Goal: Information Seeking & Learning: Learn about a topic

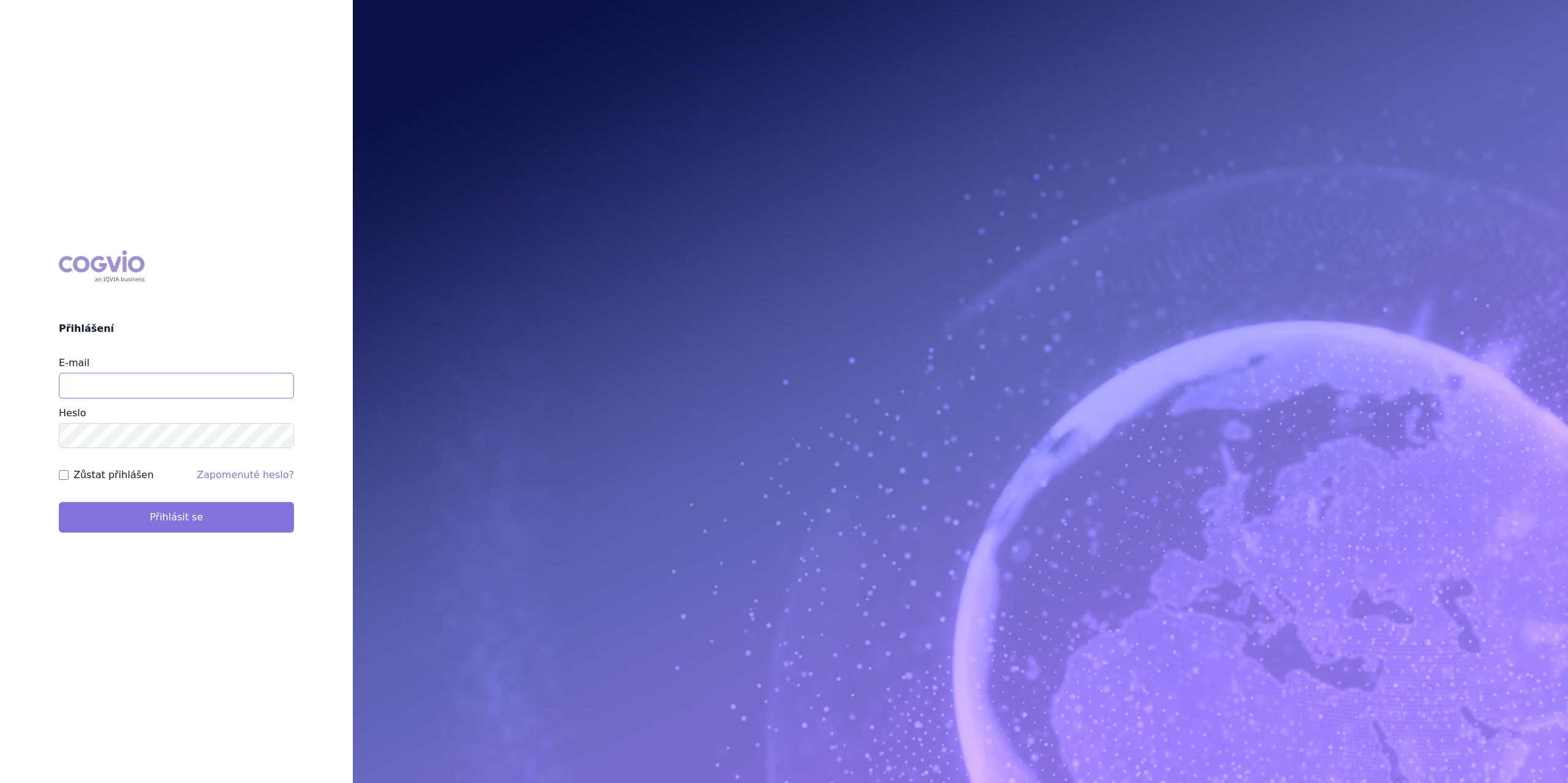
type input "marek.krajcovic@medochemie.com"
drag, startPoint x: 181, startPoint y: 526, endPoint x: 183, endPoint y: 520, distance: 6.3
click at [183, 525] on button "Přihlásit se" at bounding box center [176, 517] width 235 height 31
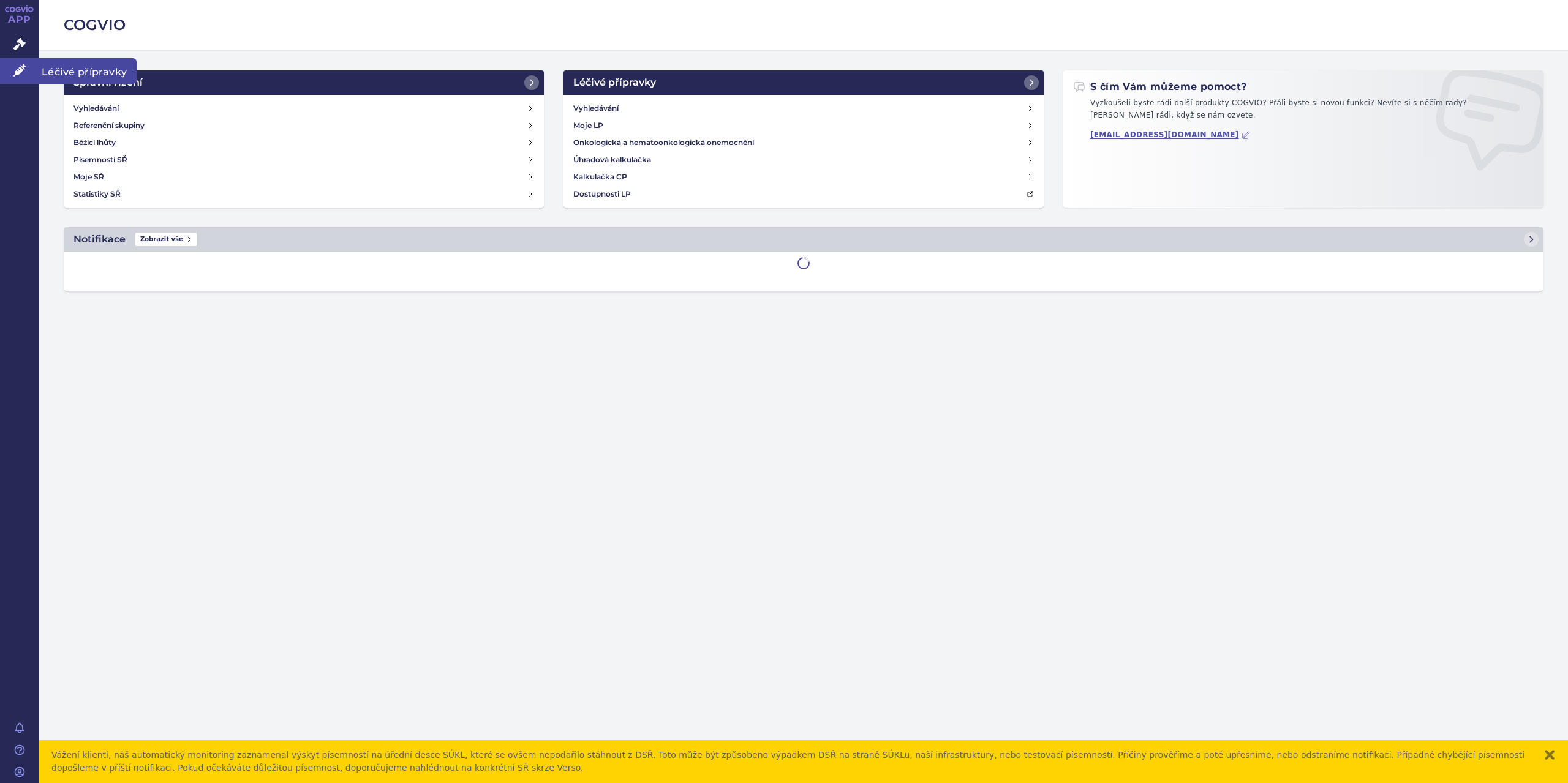
click at [61, 72] on span "Léčivé přípravky" at bounding box center [87, 70] width 97 height 25
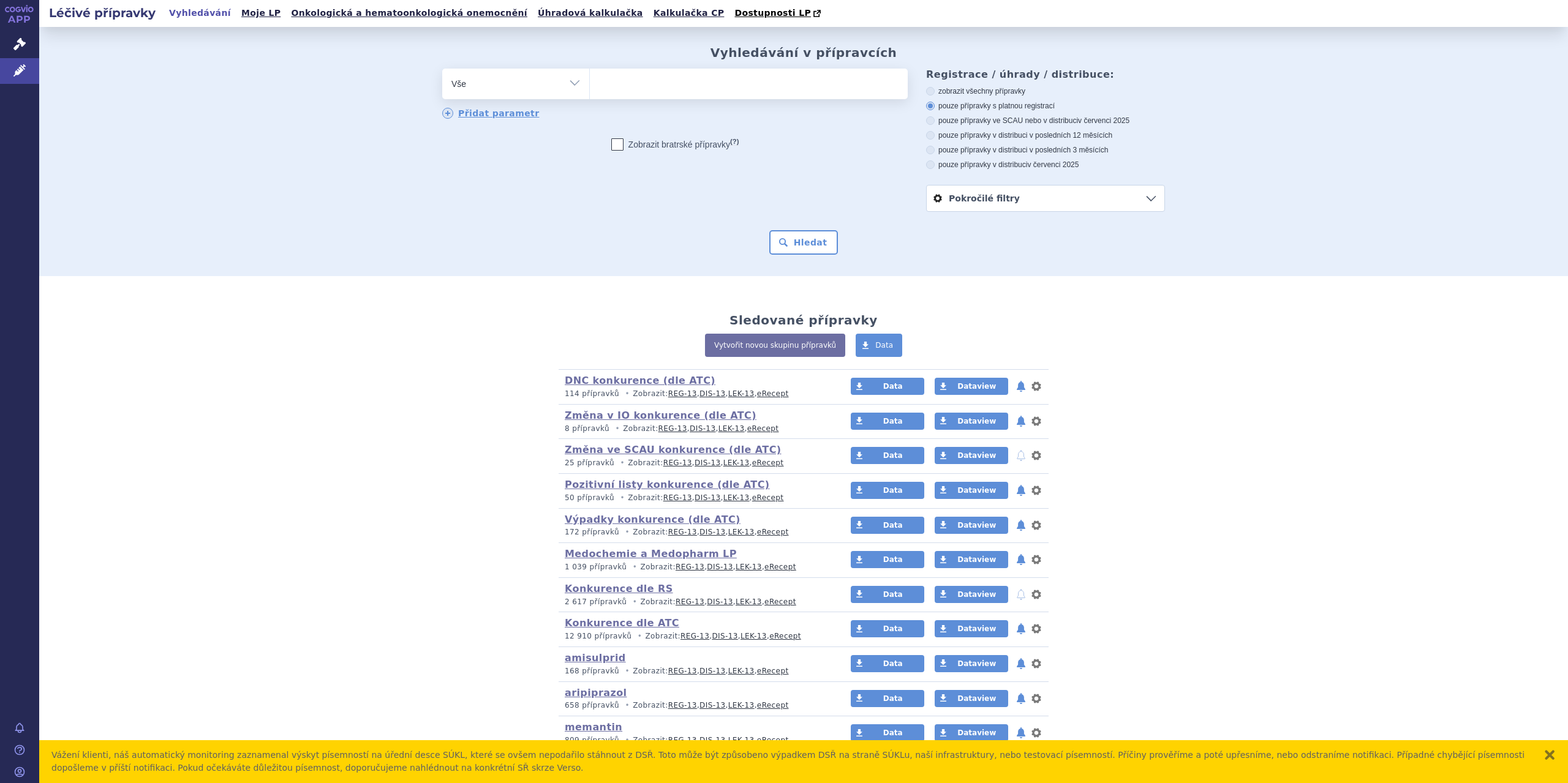
click at [599, 94] on ul at bounding box center [749, 81] width 318 height 25
click at [590, 94] on select at bounding box center [589, 83] width 1 height 31
click at [574, 82] on select "Vše Přípravek/SUKL kód MAH VPOIS ATC/Aktivní látka Léková forma Síla" at bounding box center [515, 82] width 147 height 27
select select "filter-atc-group"
click at [442, 69] on select "Vše Přípravek/SUKL kód MAH VPOIS ATC/Aktivní látka Léková forma Síla" at bounding box center [515, 82] width 147 height 27
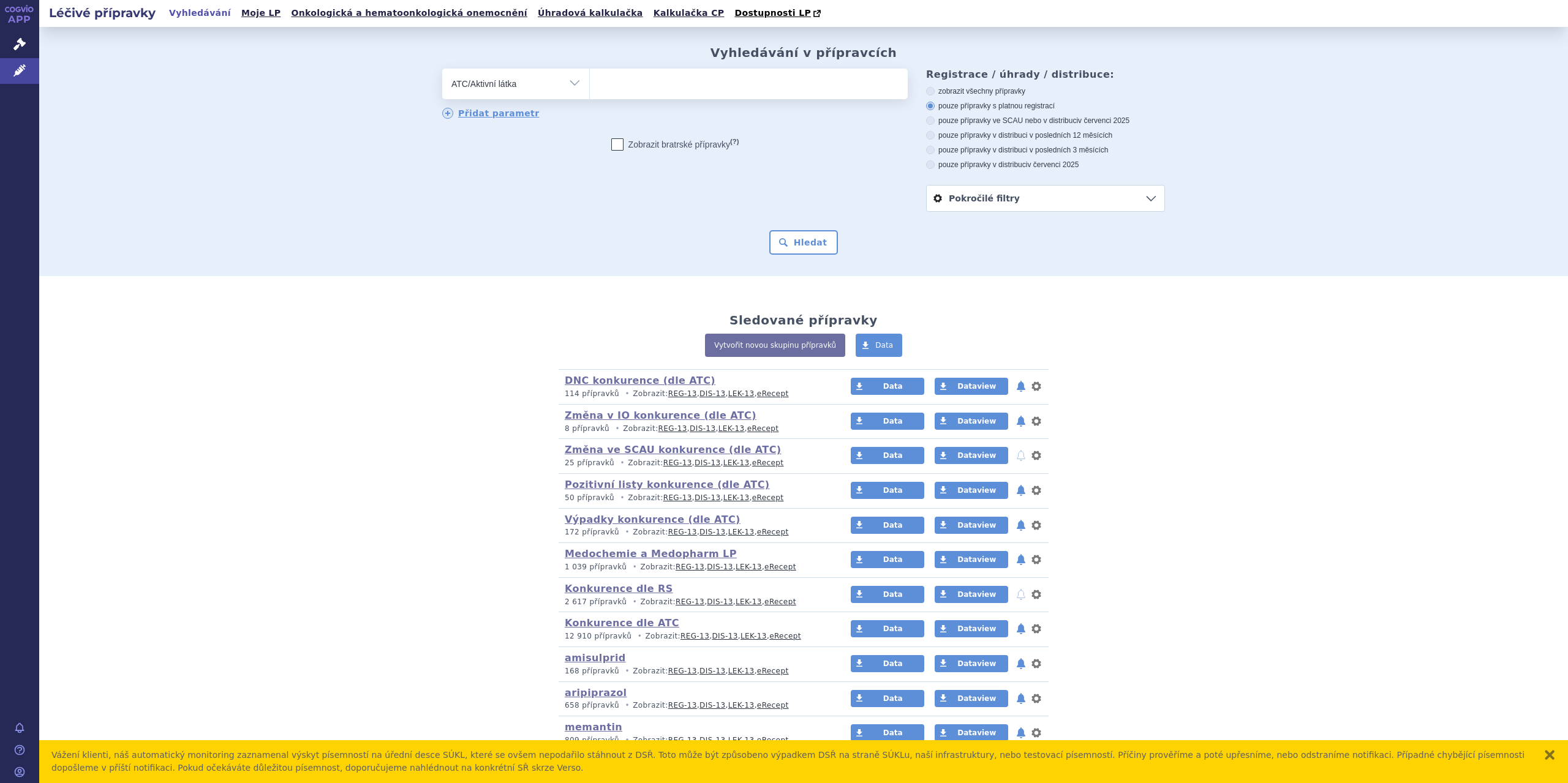
click at [602, 79] on ul at bounding box center [749, 81] width 318 height 25
click at [590, 79] on select at bounding box center [589, 83] width 1 height 31
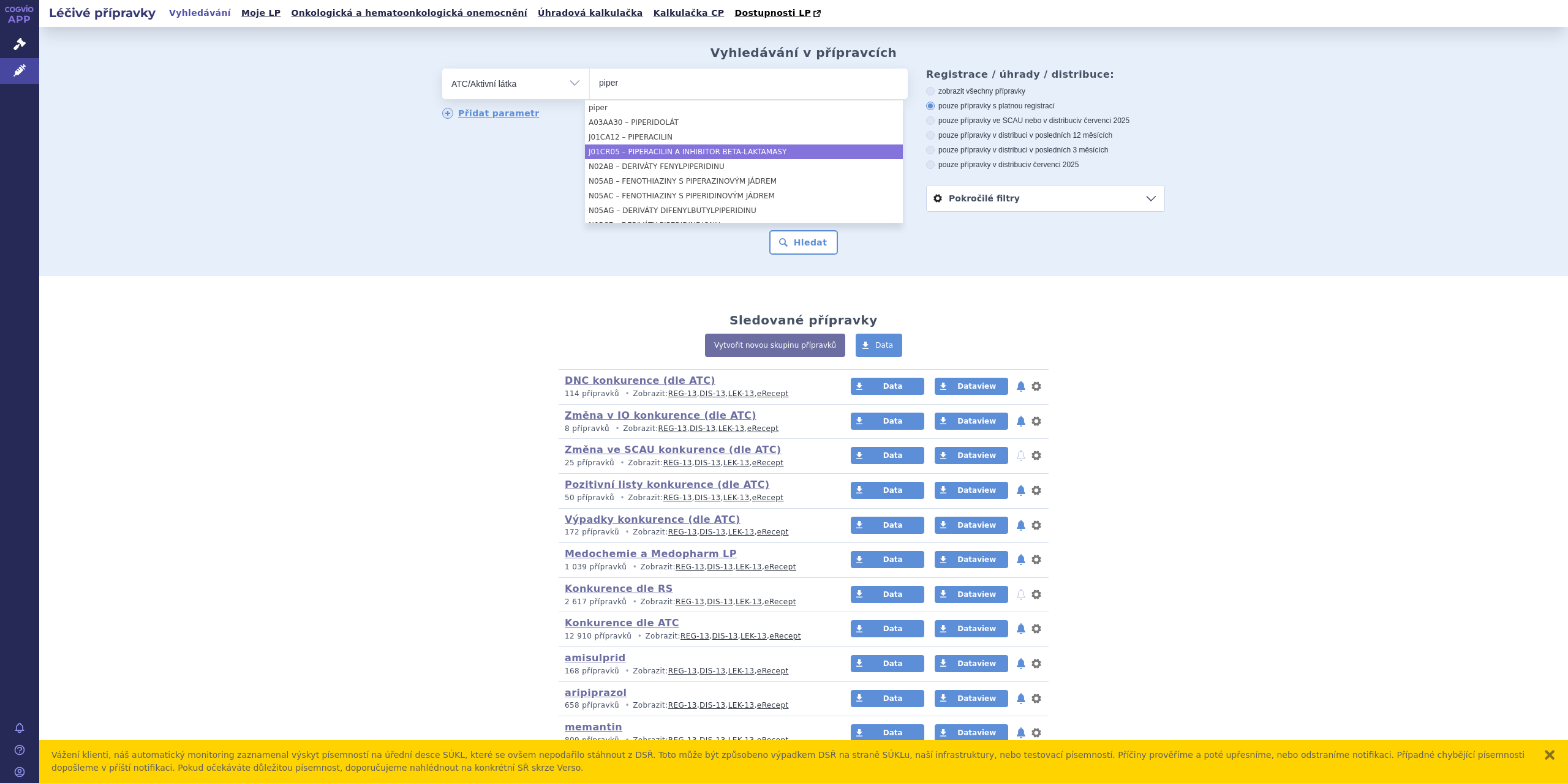
type input "piper"
select select "J01CR05"
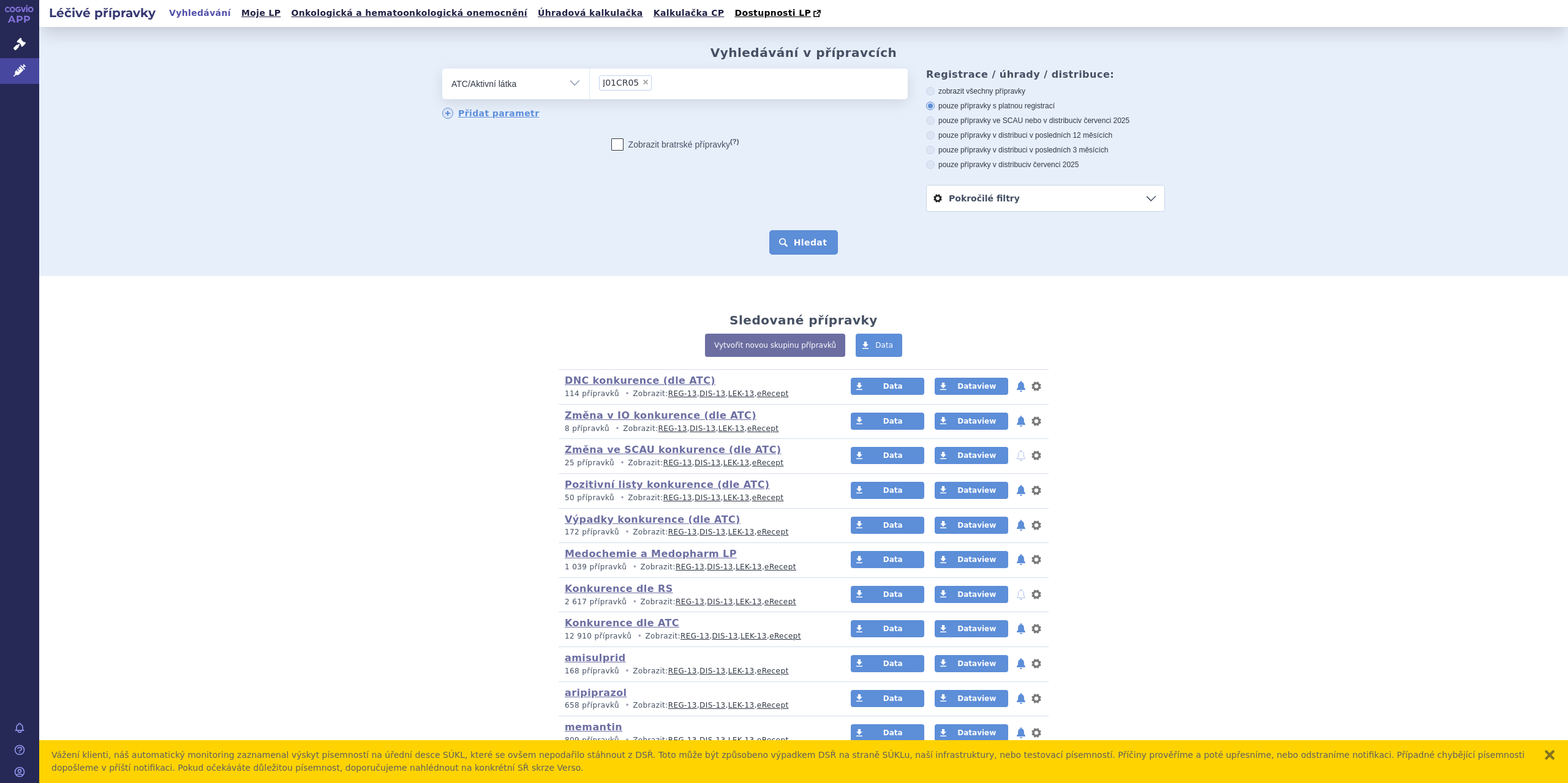
click at [792, 243] on button "Hledat" at bounding box center [804, 243] width 69 height 25
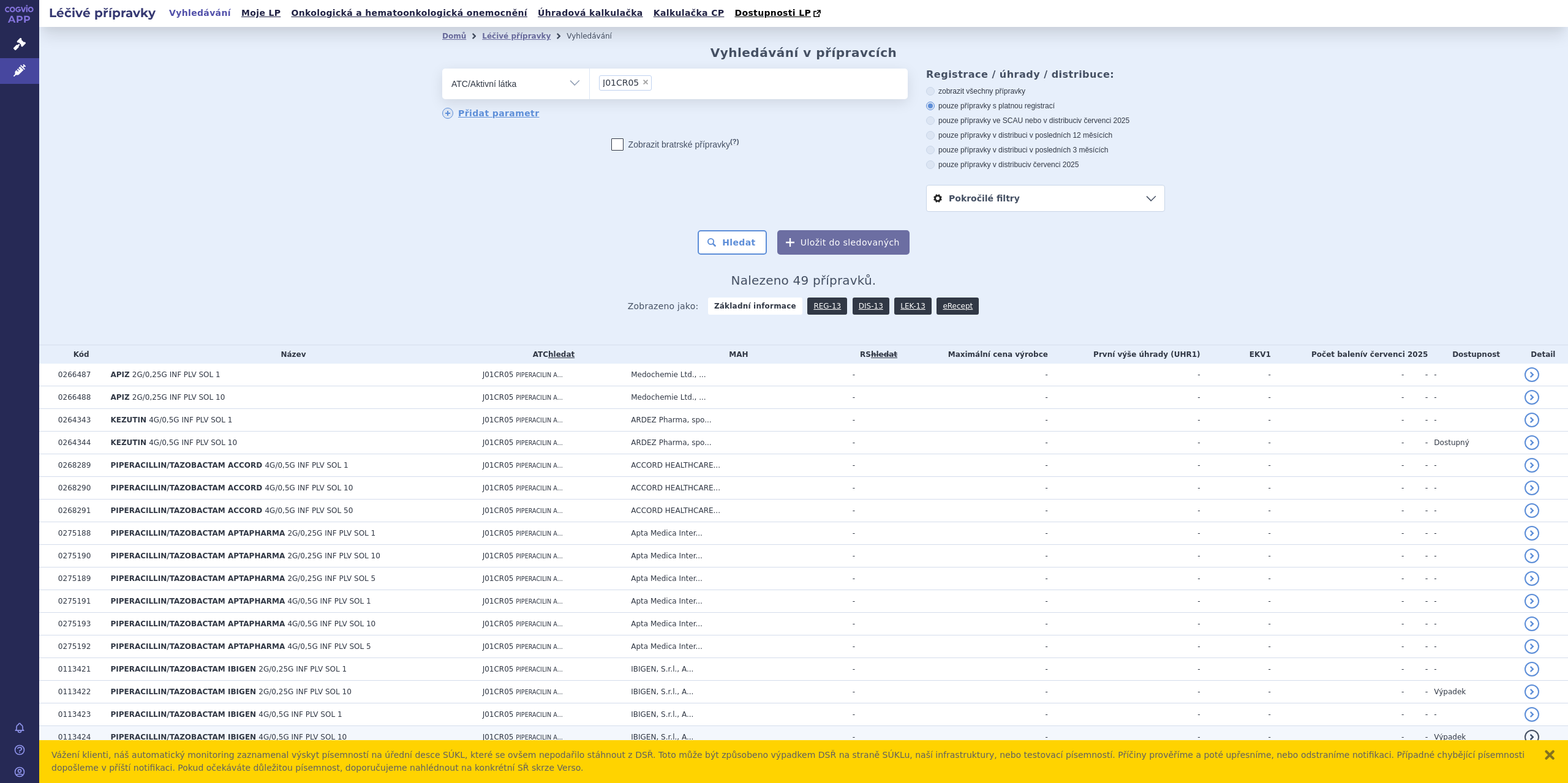
click at [715, 733] on td "IBIGEN, S.r.l., A..." at bounding box center [735, 737] width 221 height 23
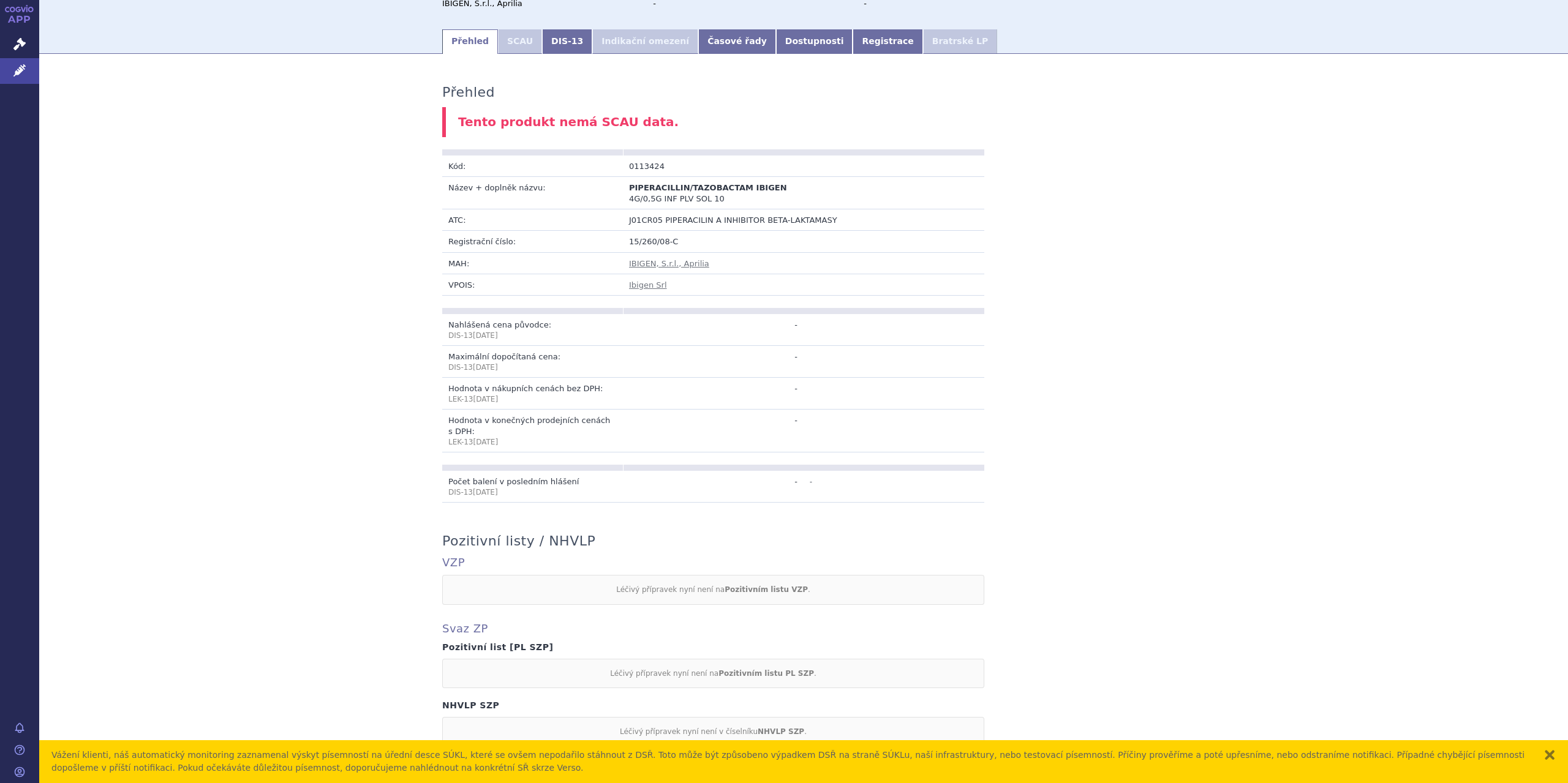
scroll to position [124, 0]
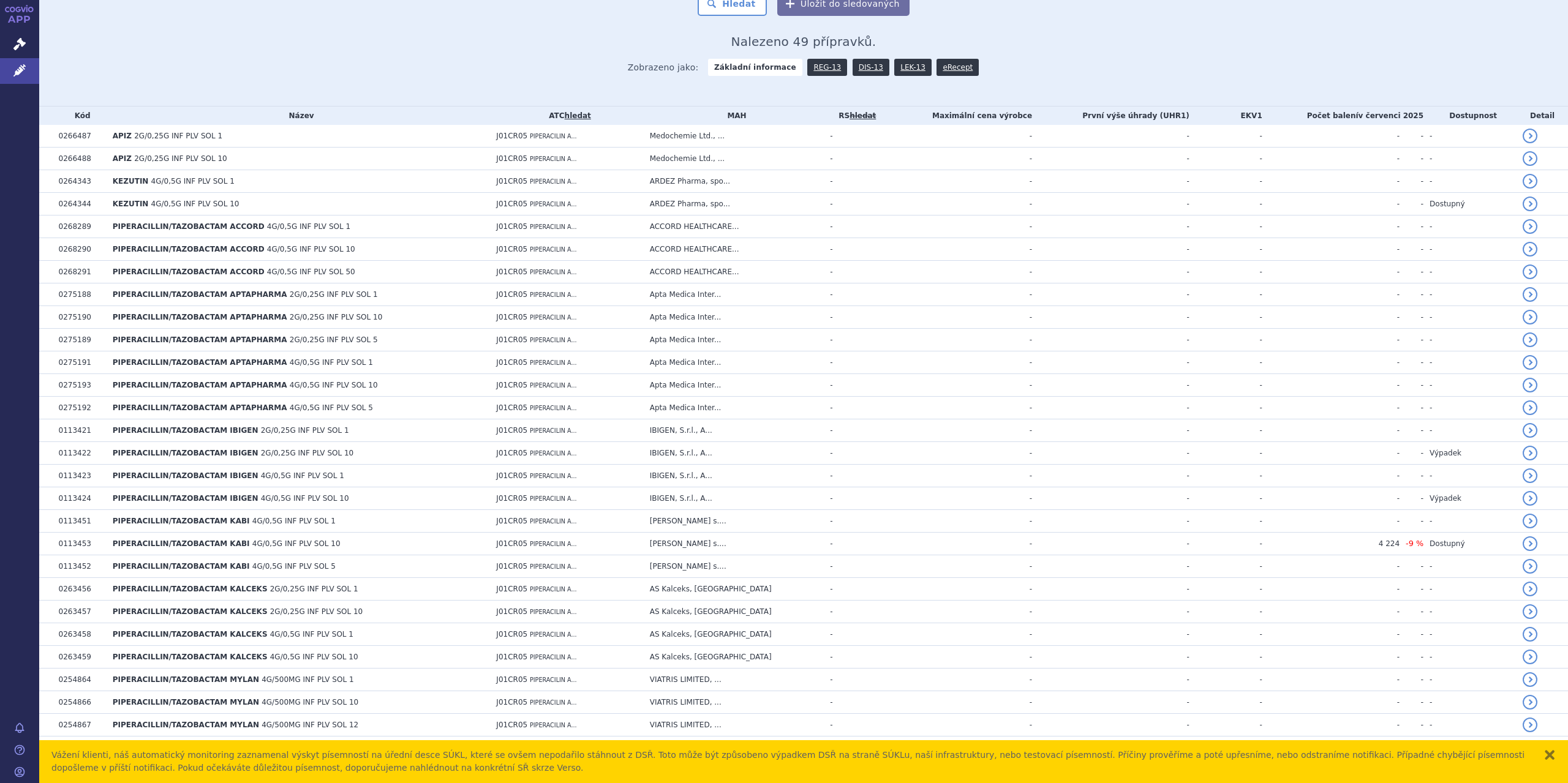
scroll to position [250, 0]
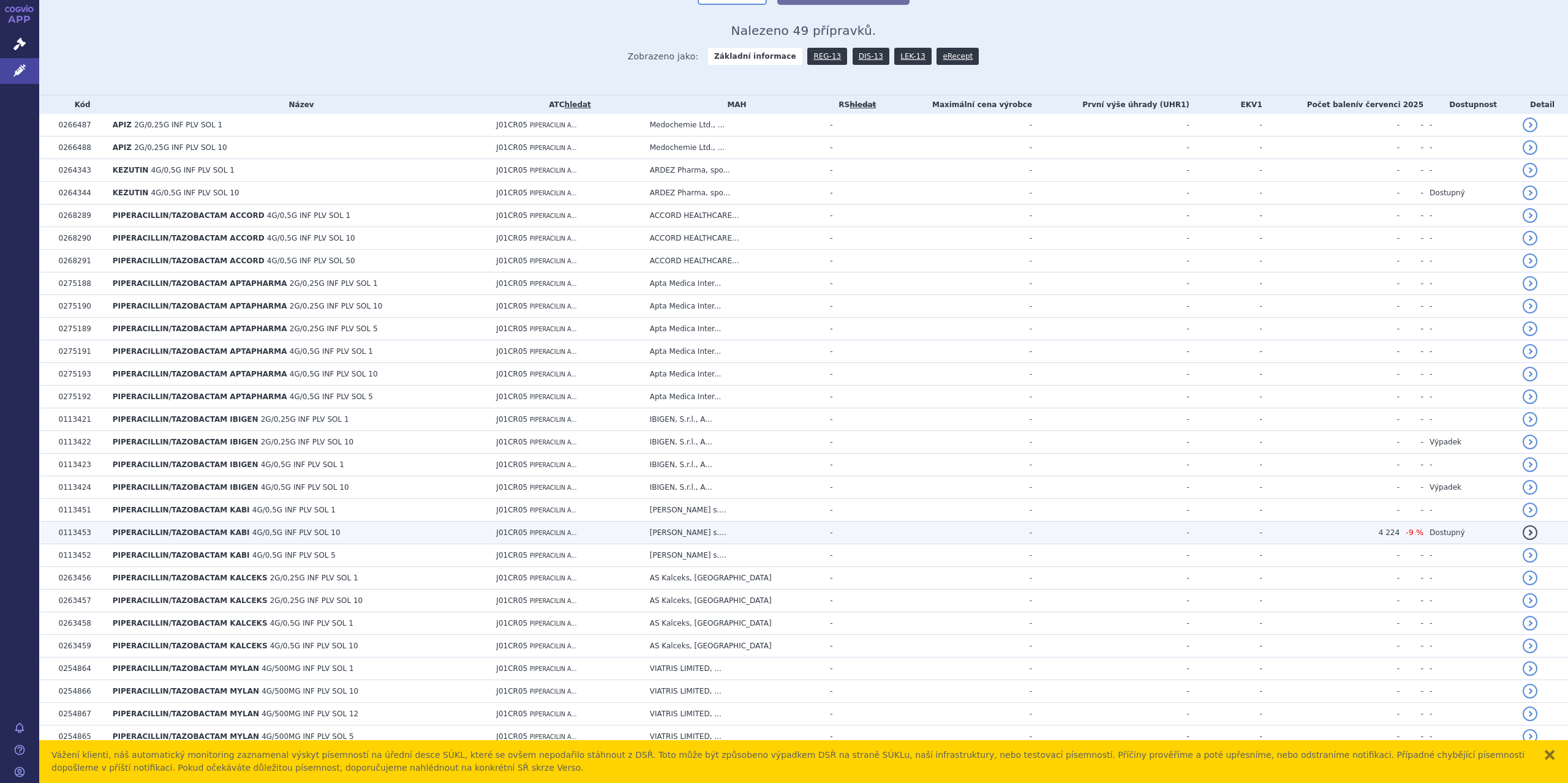
click at [253, 532] on span "4G/0,5G INF PLV SOL 10" at bounding box center [296, 532] width 88 height 8
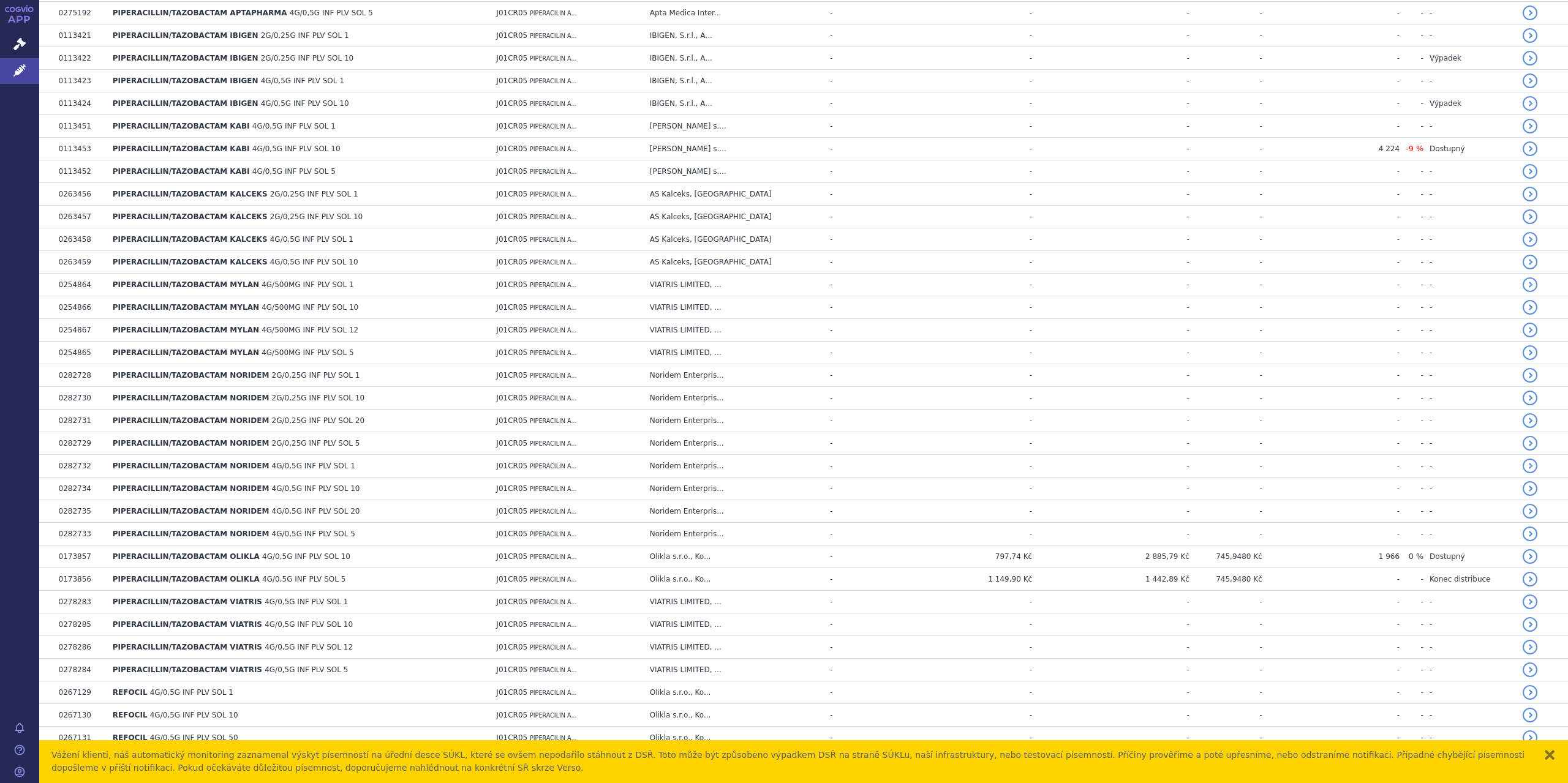
scroll to position [634, 0]
click at [1006, 549] on td "797,74 Kč" at bounding box center [958, 556] width 148 height 23
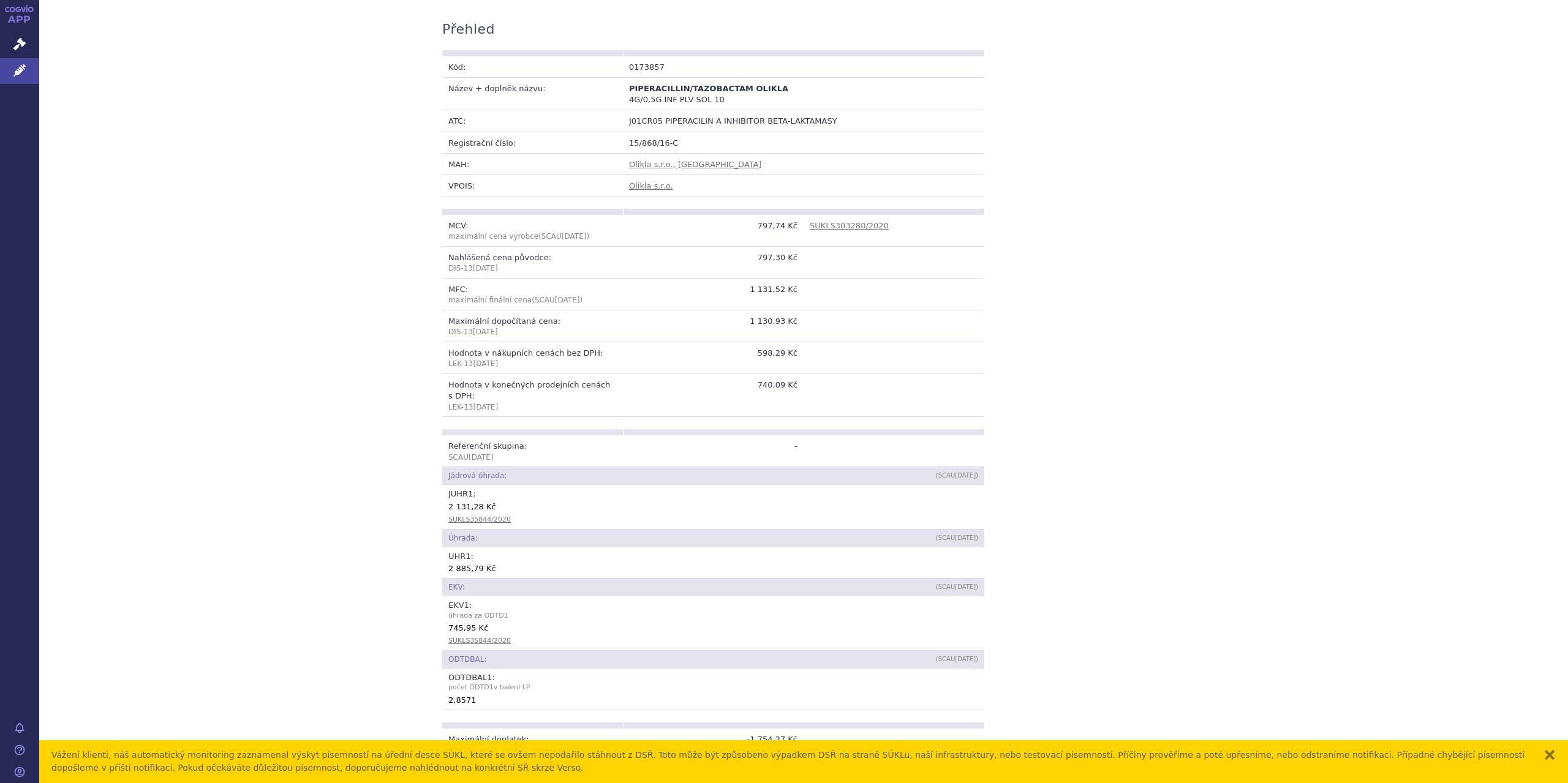
scroll to position [206, 0]
drag, startPoint x: 623, startPoint y: 80, endPoint x: 772, endPoint y: 80, distance: 149.0
click at [772, 80] on td "PIPERACILLIN/TAZOBACTAM OLIKLA 4G/0,5G INF PLV SOL 10" at bounding box center [713, 95] width 181 height 33
copy span "PIPERACILLIN/TAZOBACTAM OLIKLA"
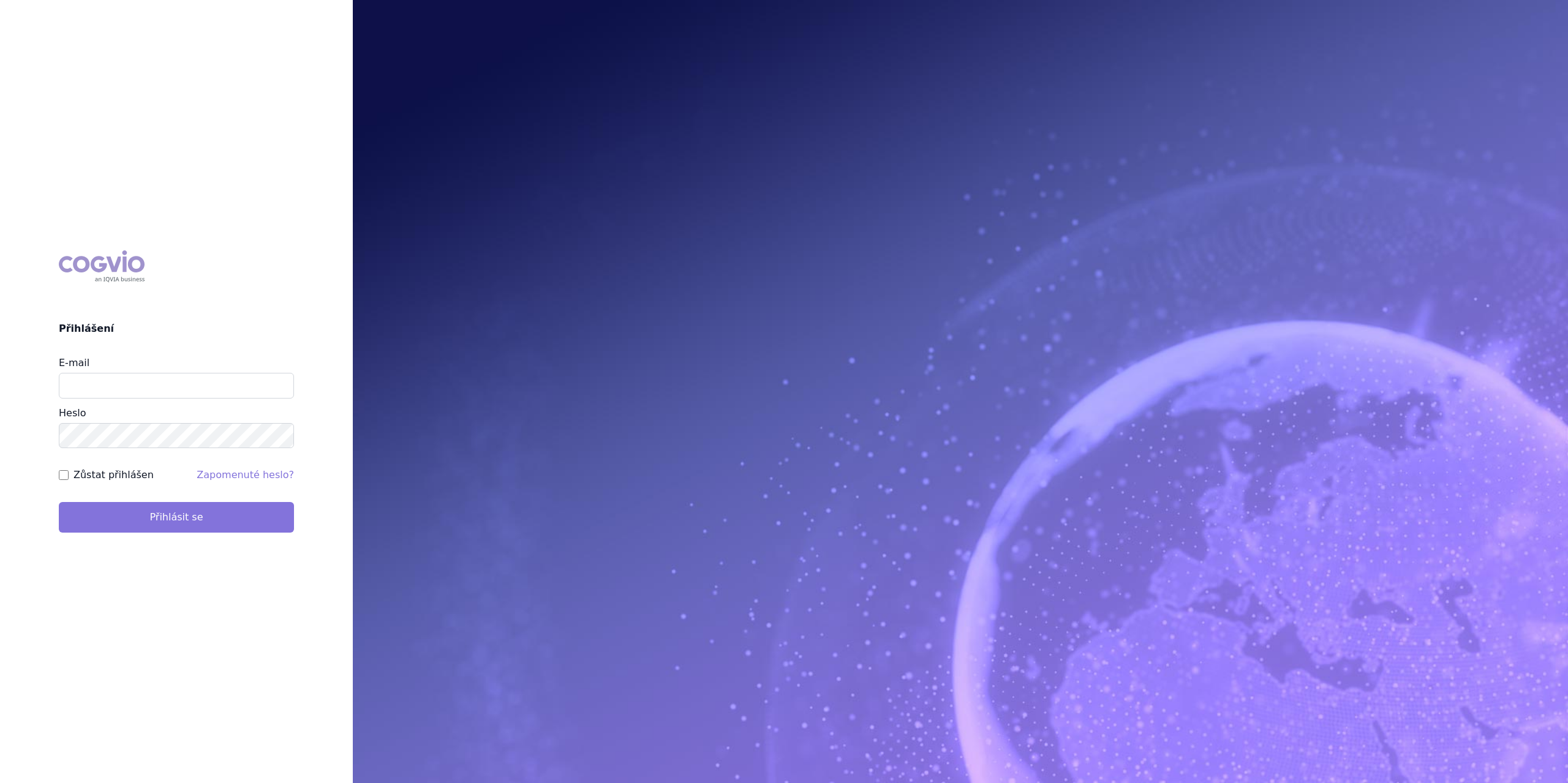
type input "[PERSON_NAME][EMAIL_ADDRESS][PERSON_NAME][DOMAIN_NAME]"
click at [168, 517] on button "Přihlásit se" at bounding box center [176, 517] width 235 height 31
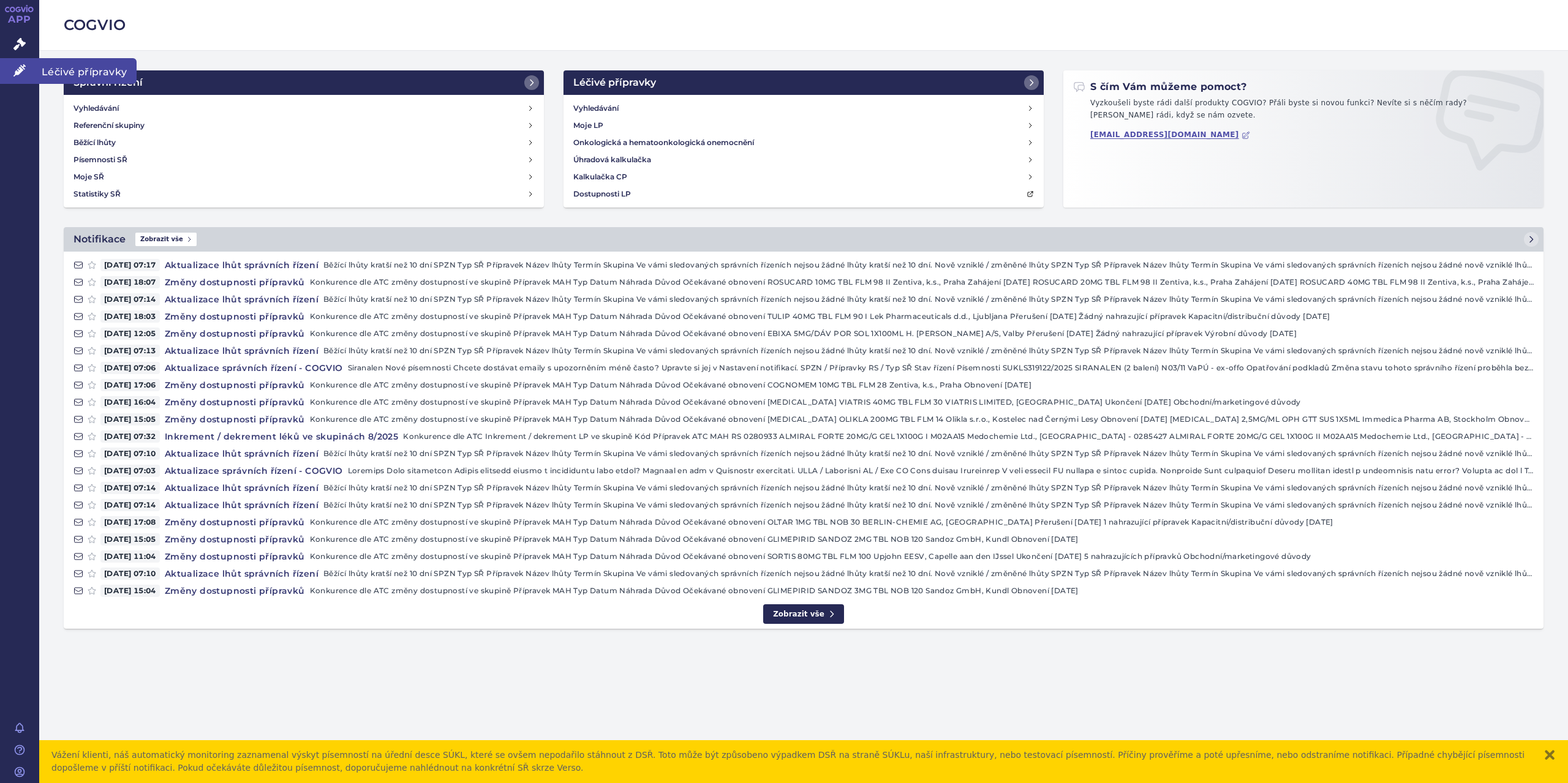
click at [64, 73] on span "Léčivé přípravky" at bounding box center [87, 70] width 97 height 25
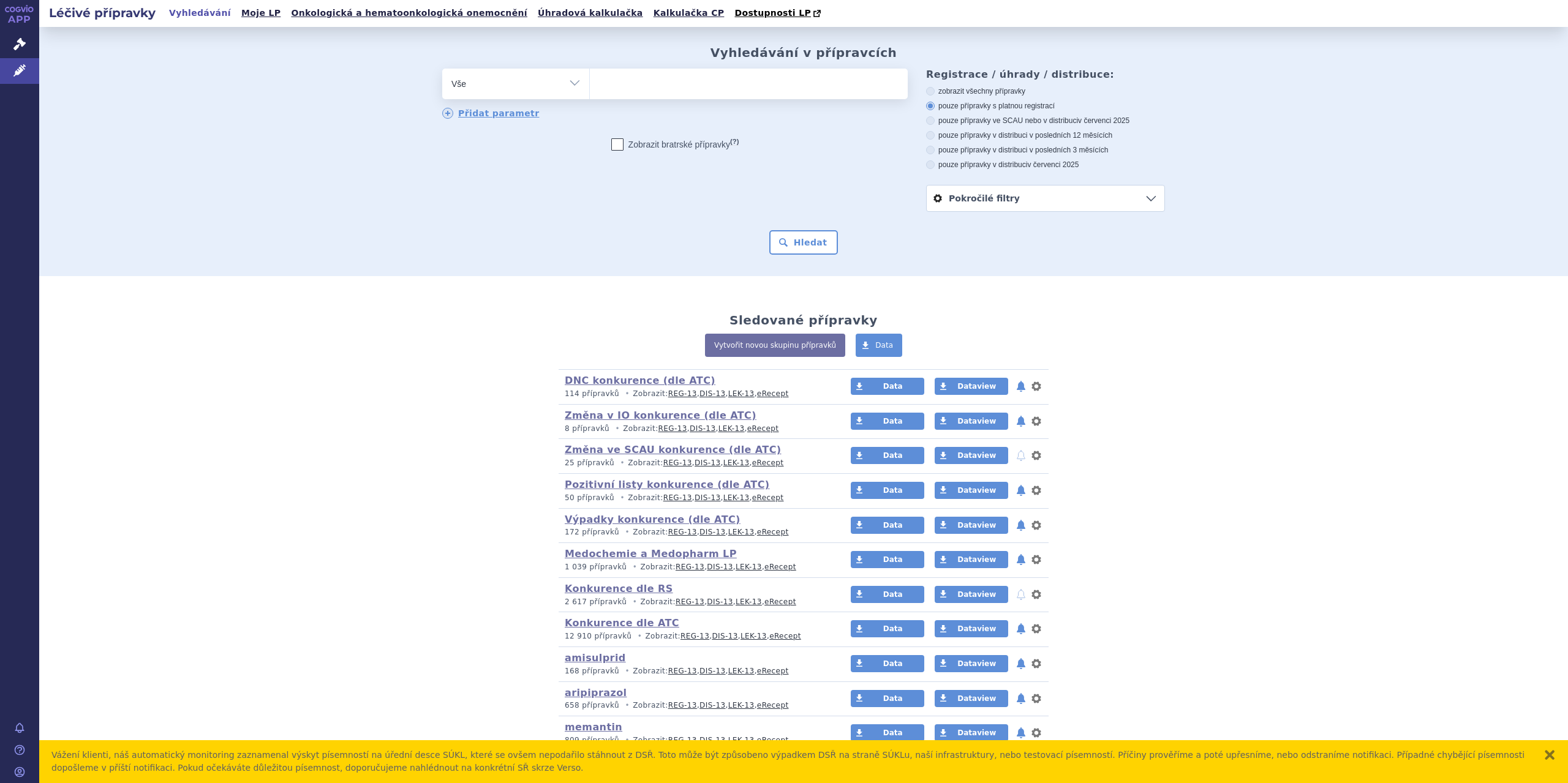
click at [569, 82] on select "Vše Přípravek/SUKL kód MAH VPOIS ATC/Aktivní látka Léková forma Síla" at bounding box center [515, 82] width 147 height 27
select select "filter-atc-group"
click at [442, 69] on select "Vše Přípravek/SUKL kód MAH VPOIS ATC/Aktivní látka Léková forma Síla" at bounding box center [515, 82] width 147 height 27
click at [626, 78] on ul at bounding box center [749, 81] width 318 height 25
click at [590, 78] on select at bounding box center [589, 83] width 1 height 31
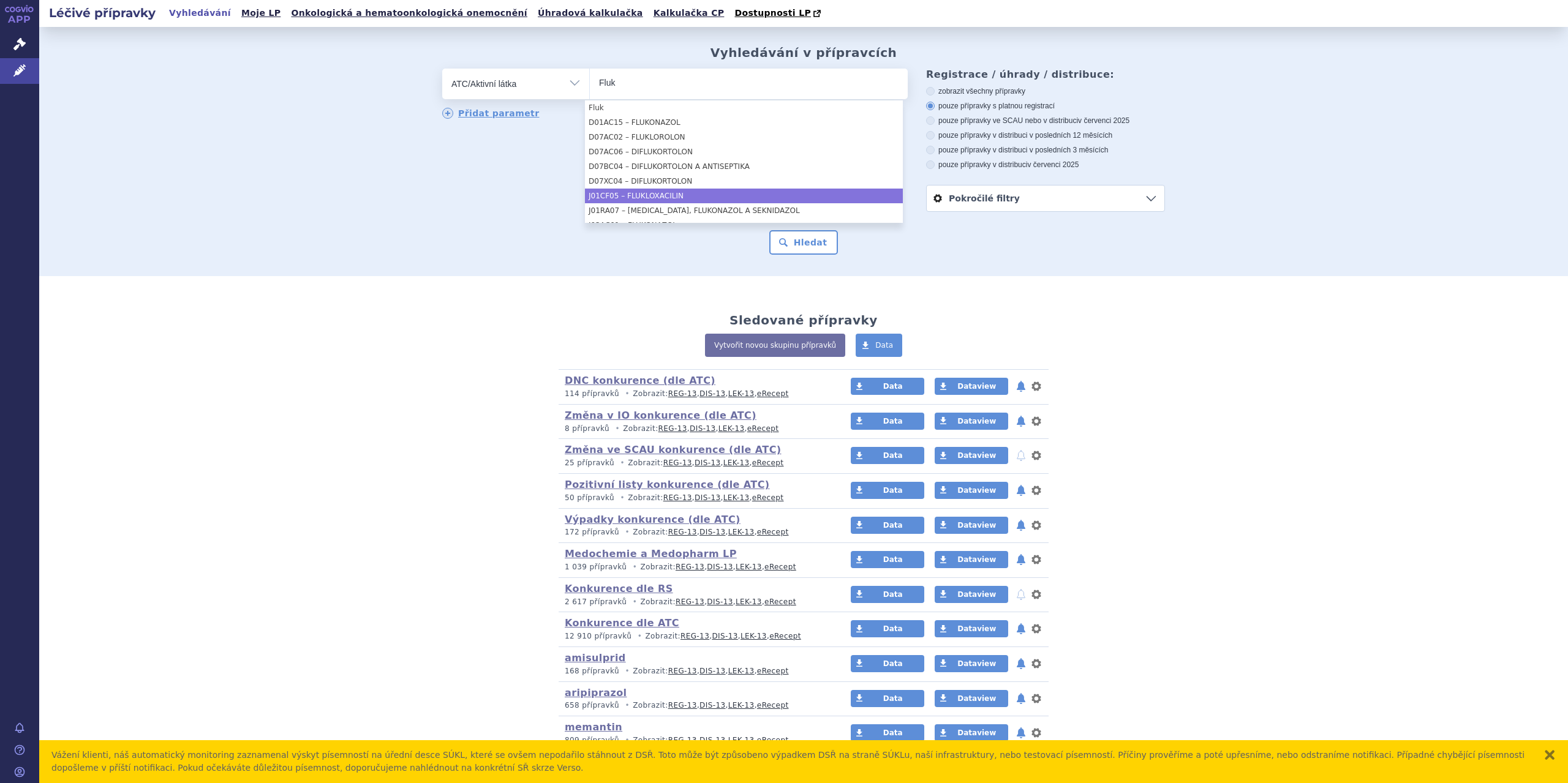
type input "Fluk"
select select "J01CF05"
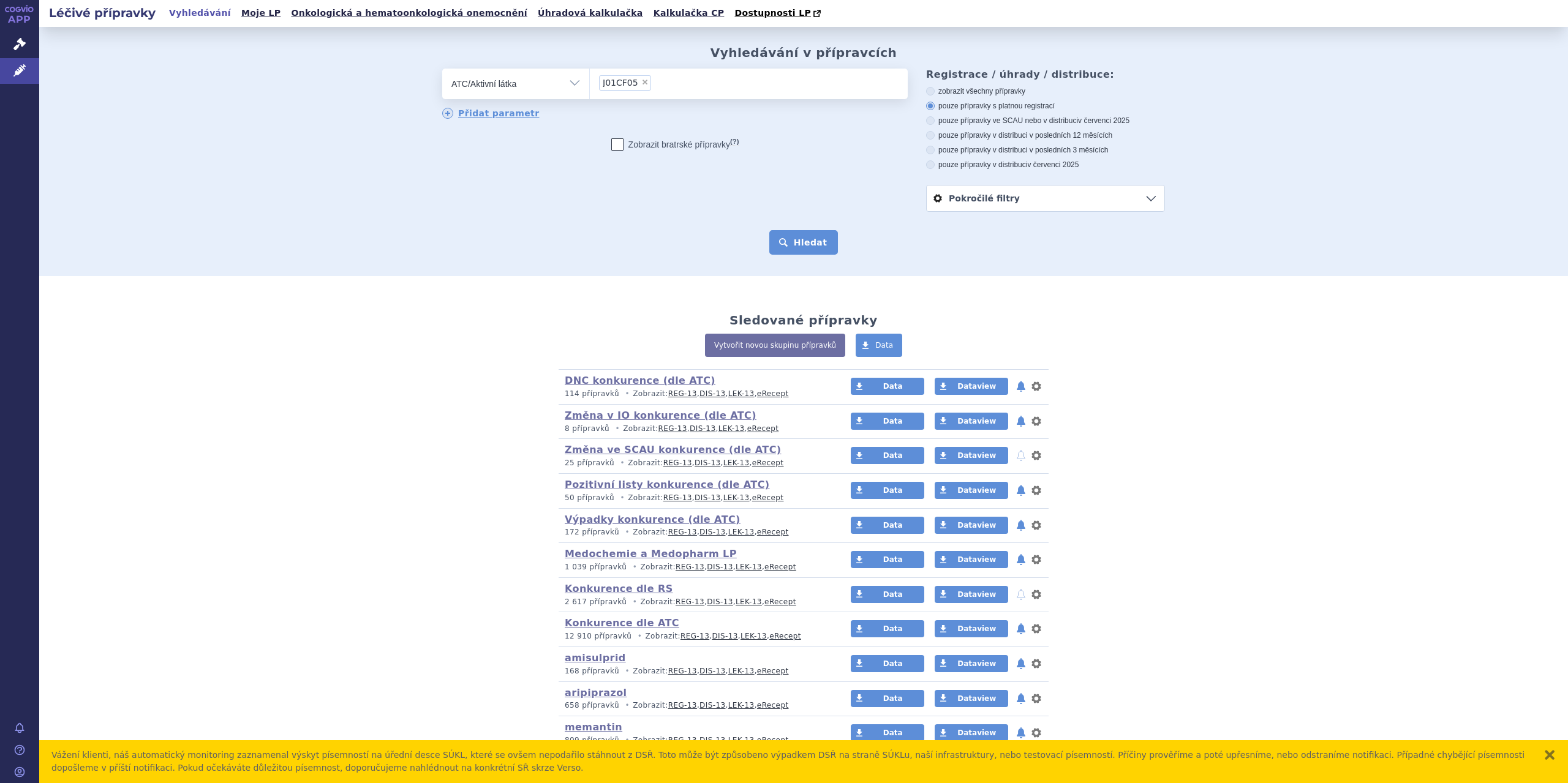
click at [791, 238] on button "Hledat" at bounding box center [804, 243] width 69 height 25
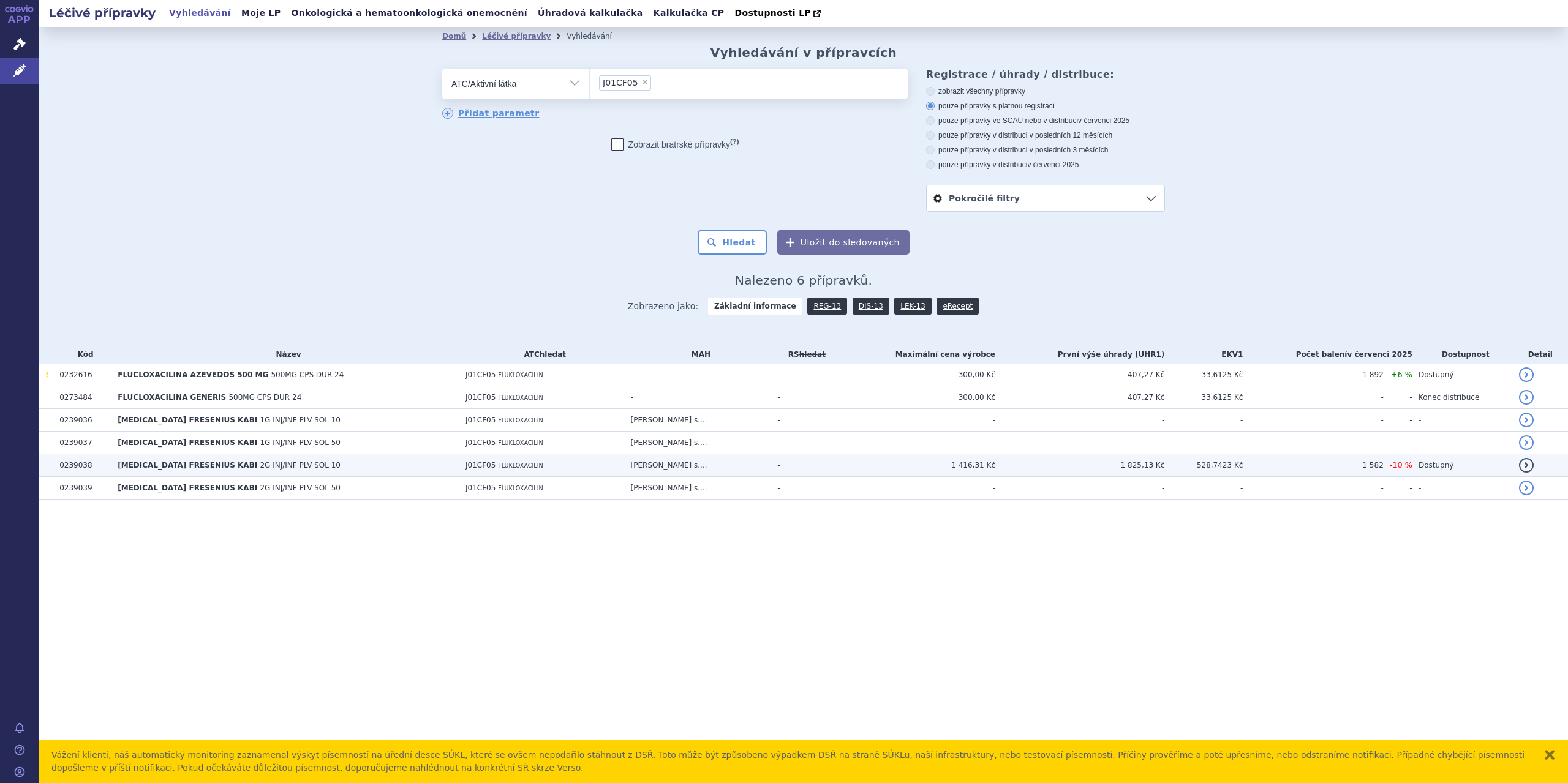
click at [766, 463] on td "Fresenius Kabi s...." at bounding box center [698, 465] width 147 height 23
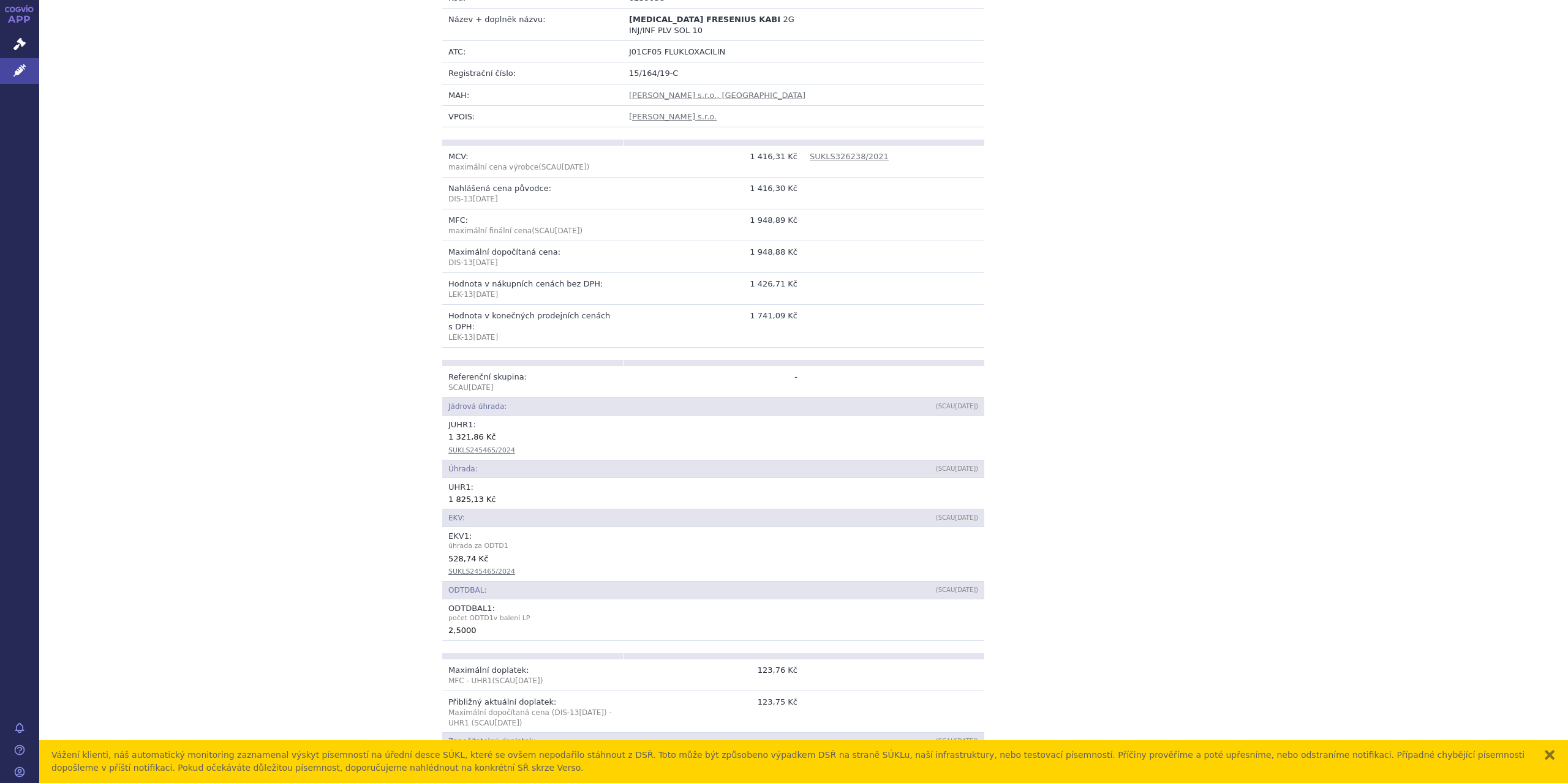
scroll to position [277, 0]
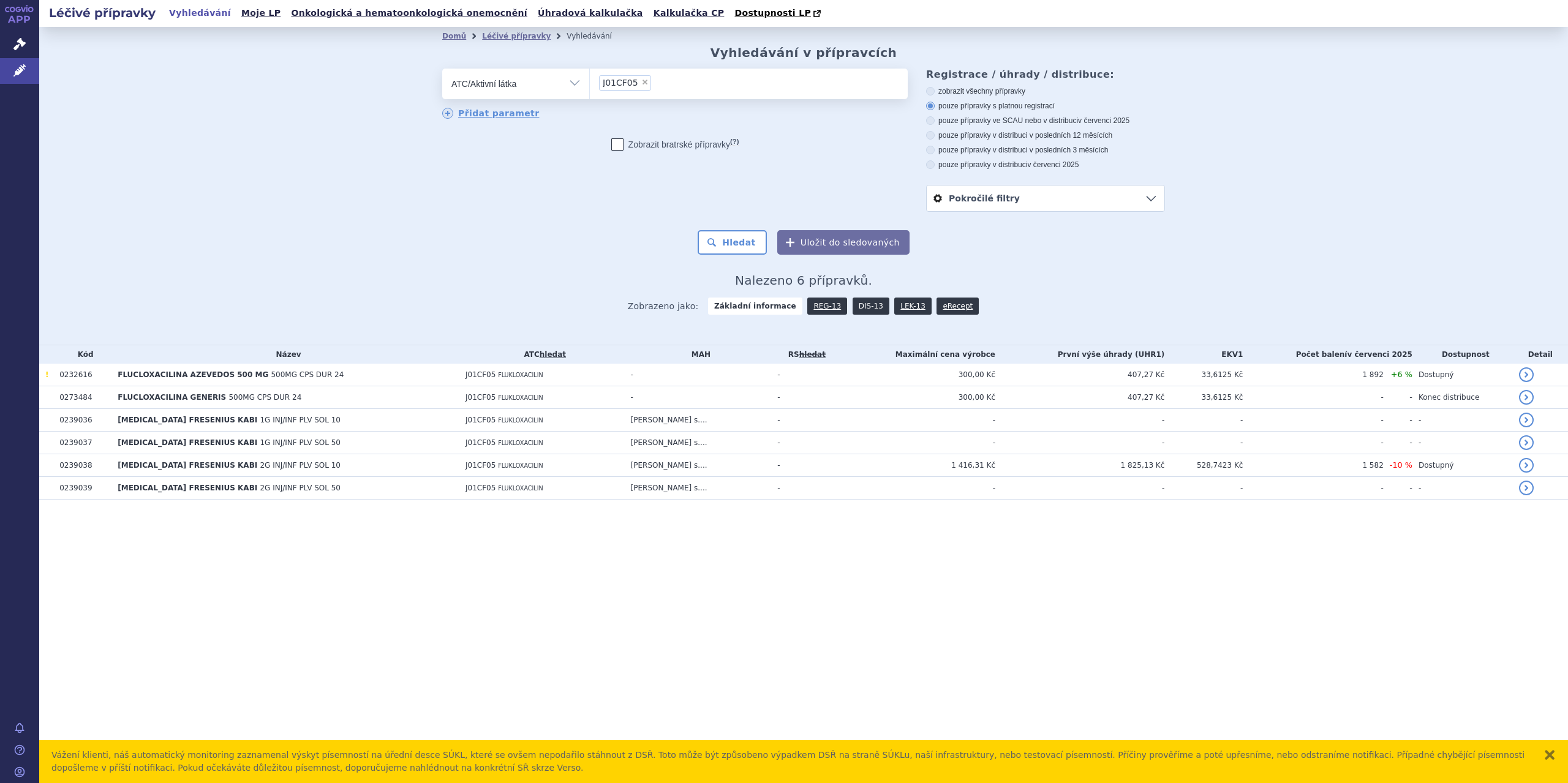
click at [862, 305] on link "DIS-13" at bounding box center [871, 306] width 37 height 17
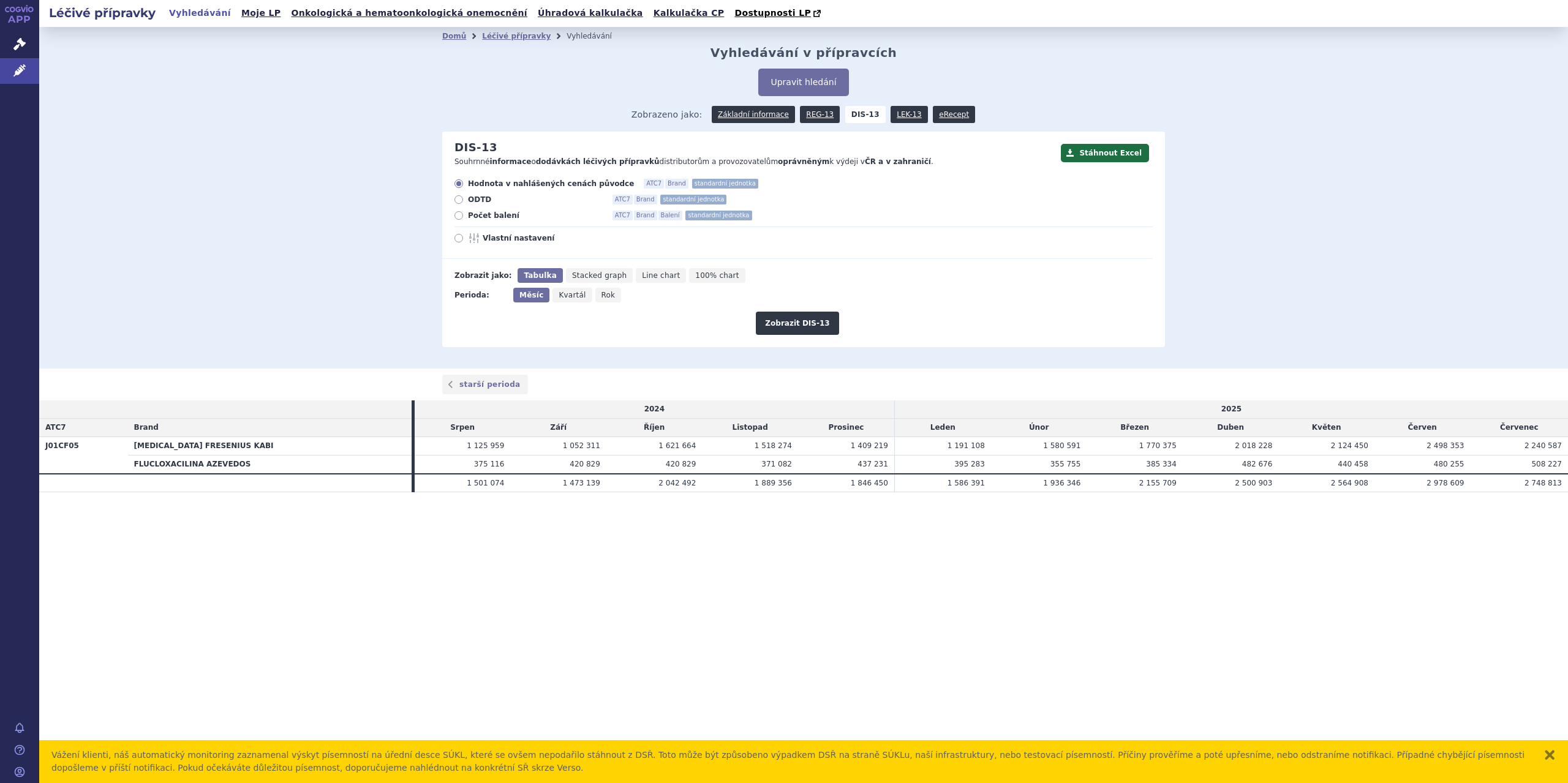
click at [478, 215] on span "Počet balení" at bounding box center [535, 215] width 134 height 10
click at [463, 215] on input "Počet balení ATC7 Brand Balení standardní jednotka" at bounding box center [460, 217] width 8 height 8
radio input "true"
click at [809, 327] on button "Zobrazit DIS-13" at bounding box center [797, 324] width 83 height 23
